Goal: Task Accomplishment & Management: Complete application form

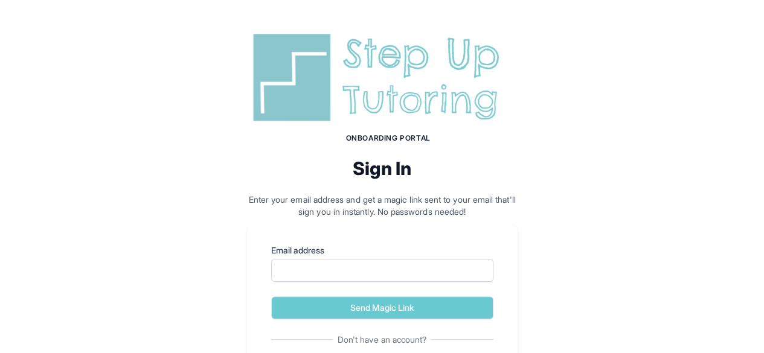
click at [337, 283] on form "Email address Send Magic Link" at bounding box center [382, 281] width 222 height 75
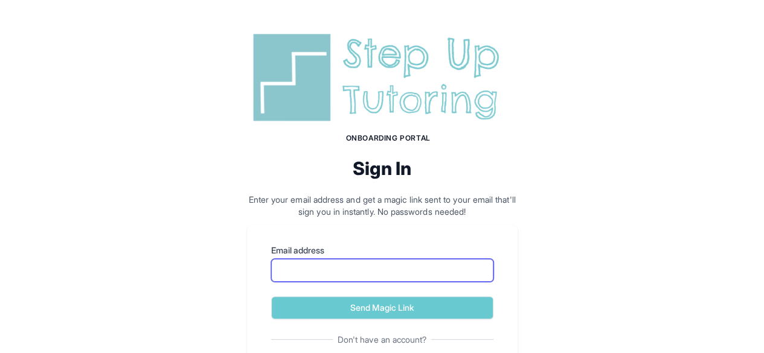
click at [333, 274] on input "Email address" at bounding box center [382, 270] width 222 height 23
type input "**********"
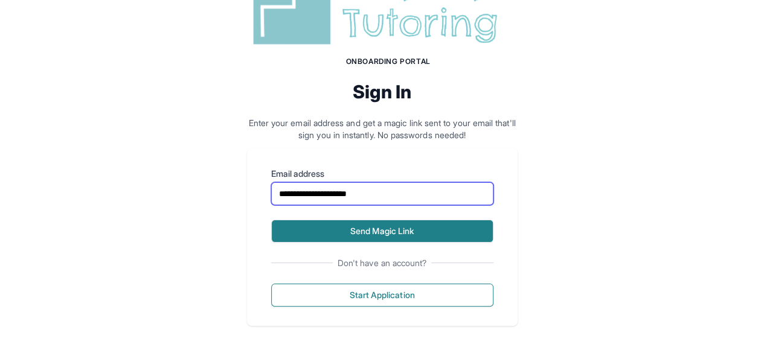
scroll to position [76, 0]
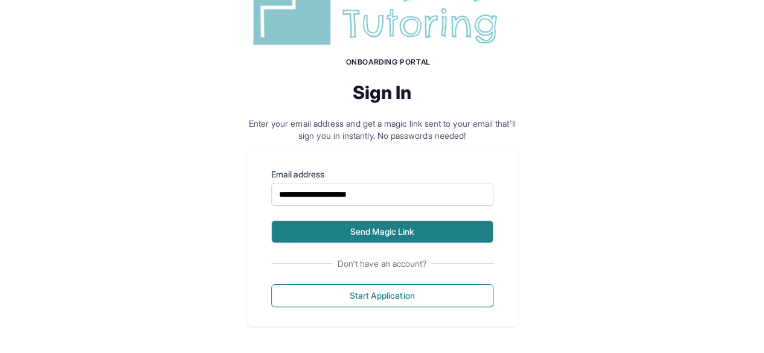
click at [380, 241] on button "Send Magic Link" at bounding box center [382, 231] width 222 height 23
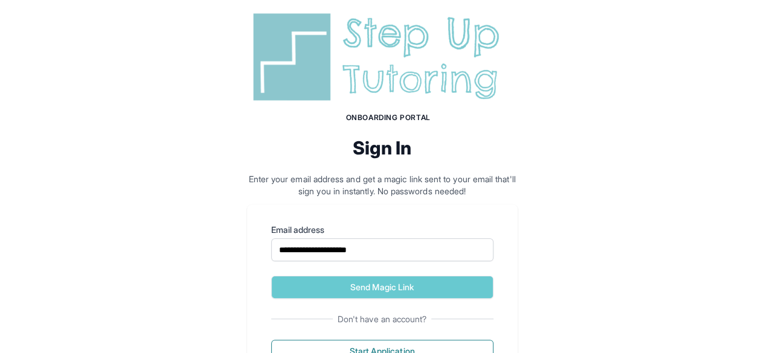
scroll to position [132, 0]
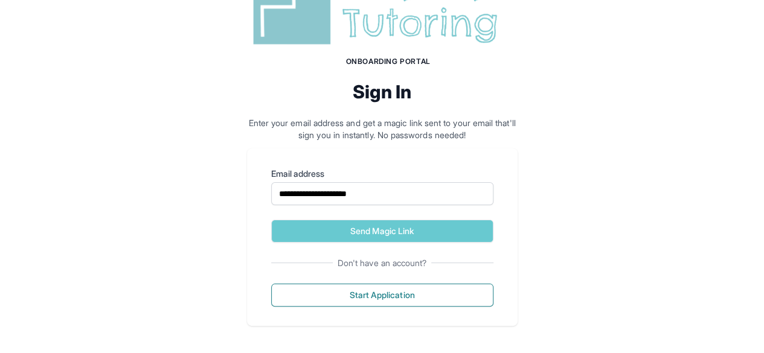
click at [311, 177] on label "Email address" at bounding box center [382, 174] width 222 height 12
click at [311, 182] on input "**********" at bounding box center [382, 193] width 222 height 23
click at [311, 177] on label "Email address" at bounding box center [382, 174] width 222 height 12
click at [311, 182] on input "**********" at bounding box center [382, 193] width 222 height 23
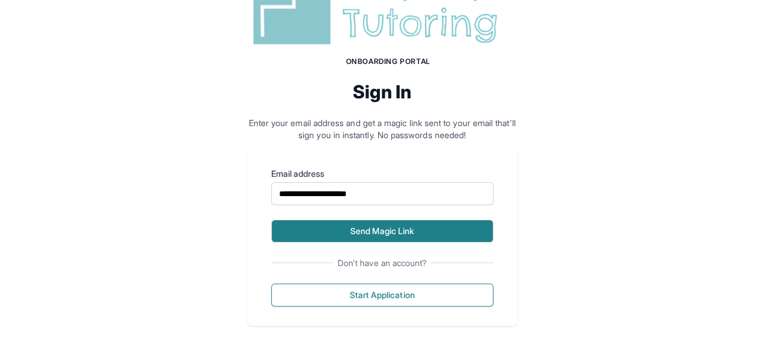
click at [344, 237] on button "Send Magic Link" at bounding box center [382, 231] width 222 height 23
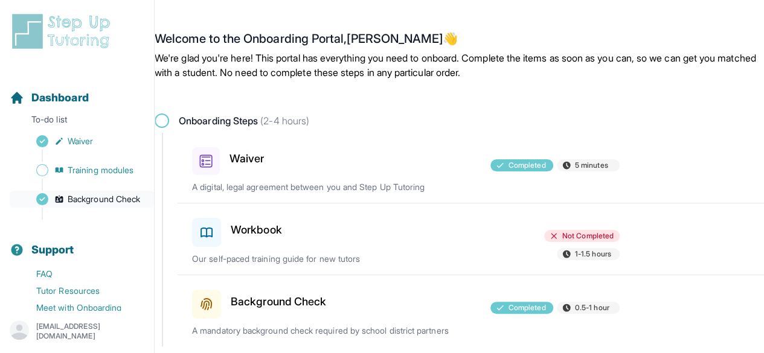
click at [82, 205] on span "Background Check" at bounding box center [104, 199] width 72 height 12
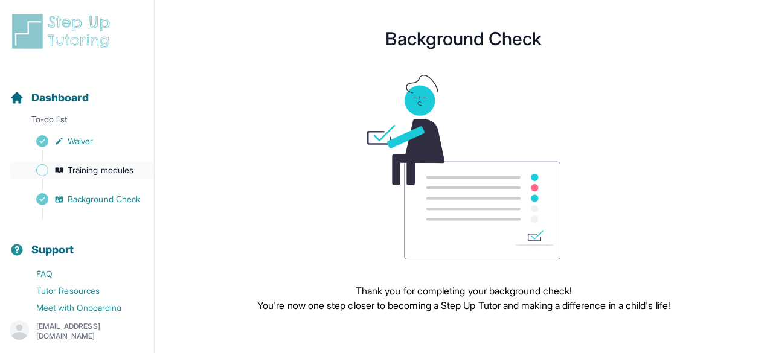
click at [99, 171] on span "Training modules" at bounding box center [101, 170] width 66 height 12
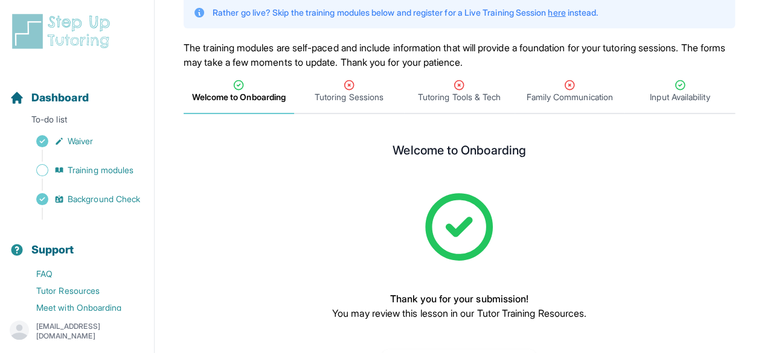
scroll to position [96, 0]
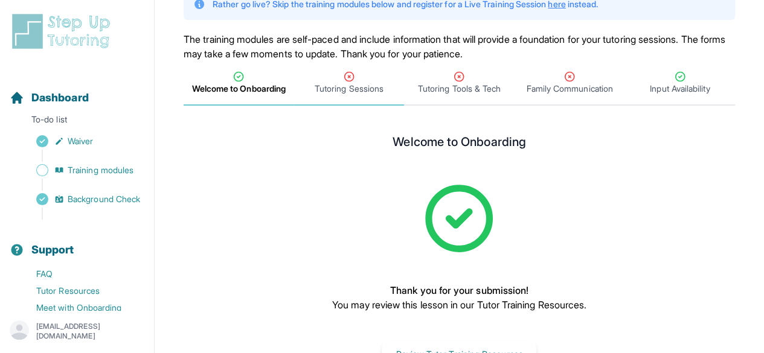
click at [360, 87] on span "Tutoring Sessions" at bounding box center [348, 89] width 69 height 12
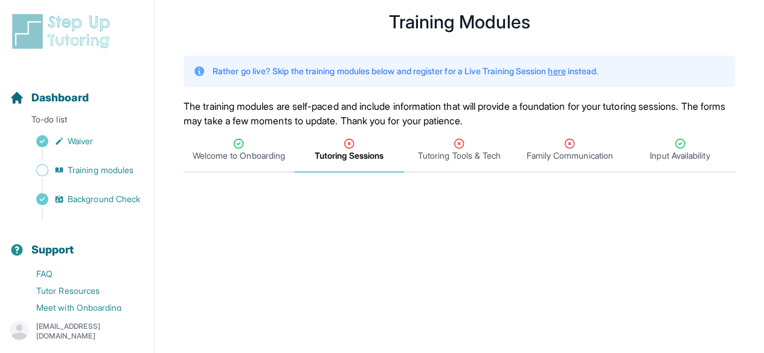
scroll to position [174, 0]
